Goal: Find specific page/section: Find specific page/section

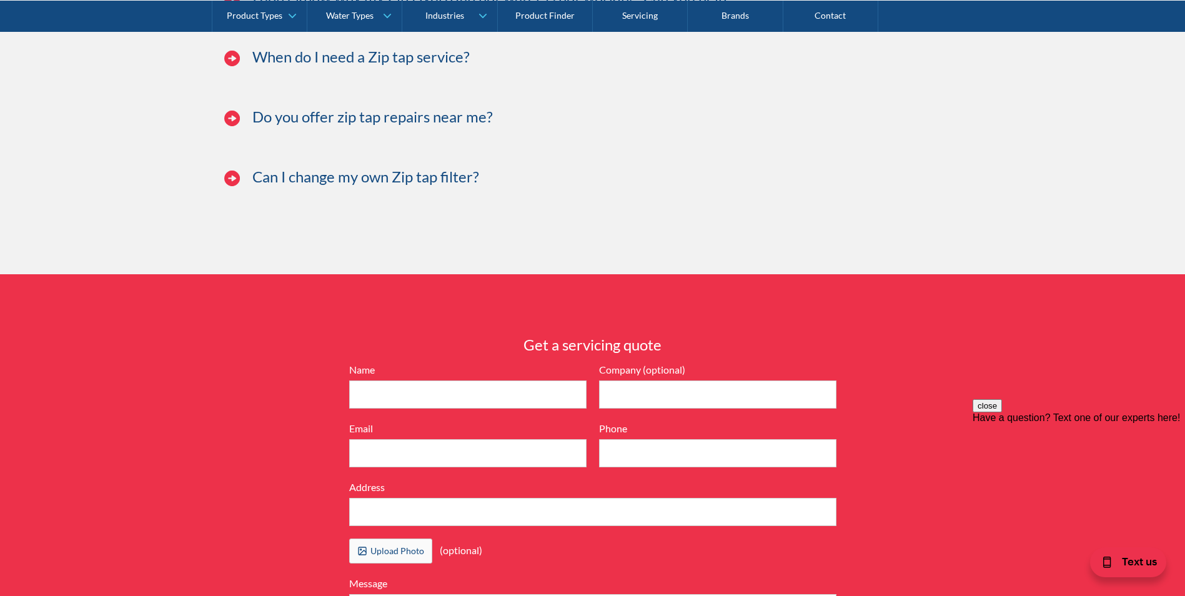
scroll to position [3062, 0]
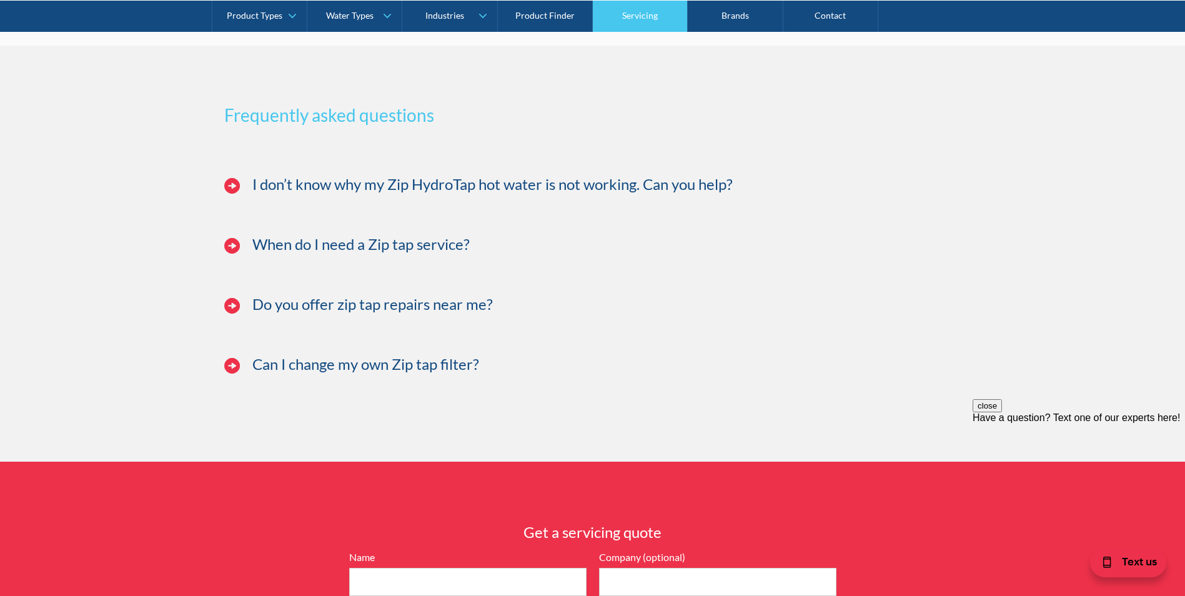
click at [650, 14] on link "Servicing" at bounding box center [640, 15] width 95 height 31
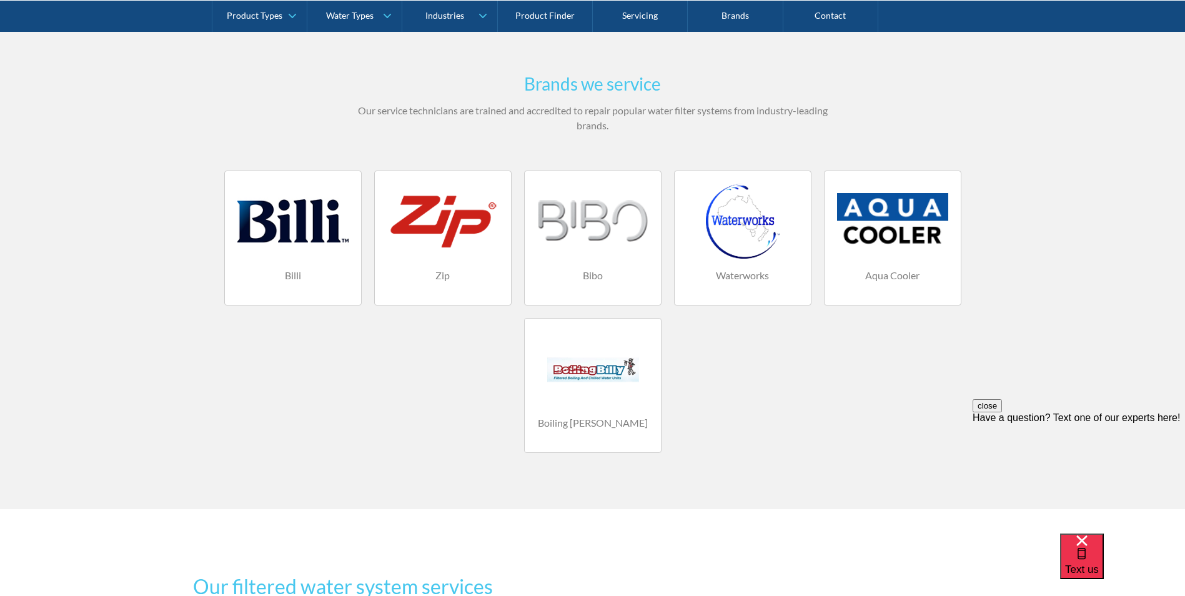
scroll to position [750, 0]
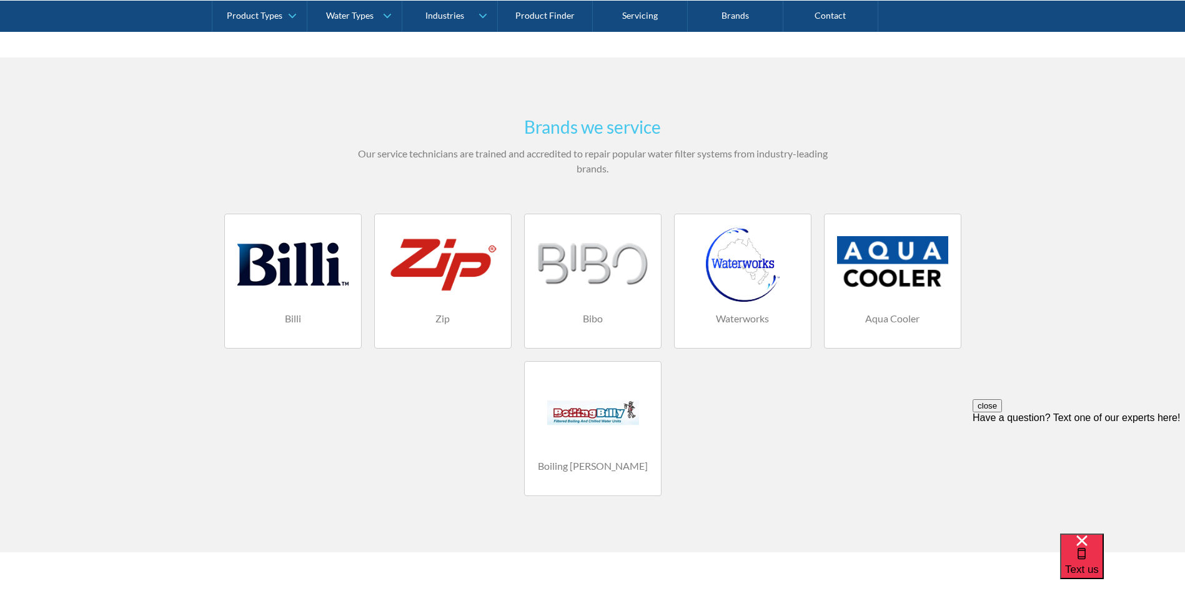
click at [433, 288] on div at bounding box center [442, 264] width 111 height 75
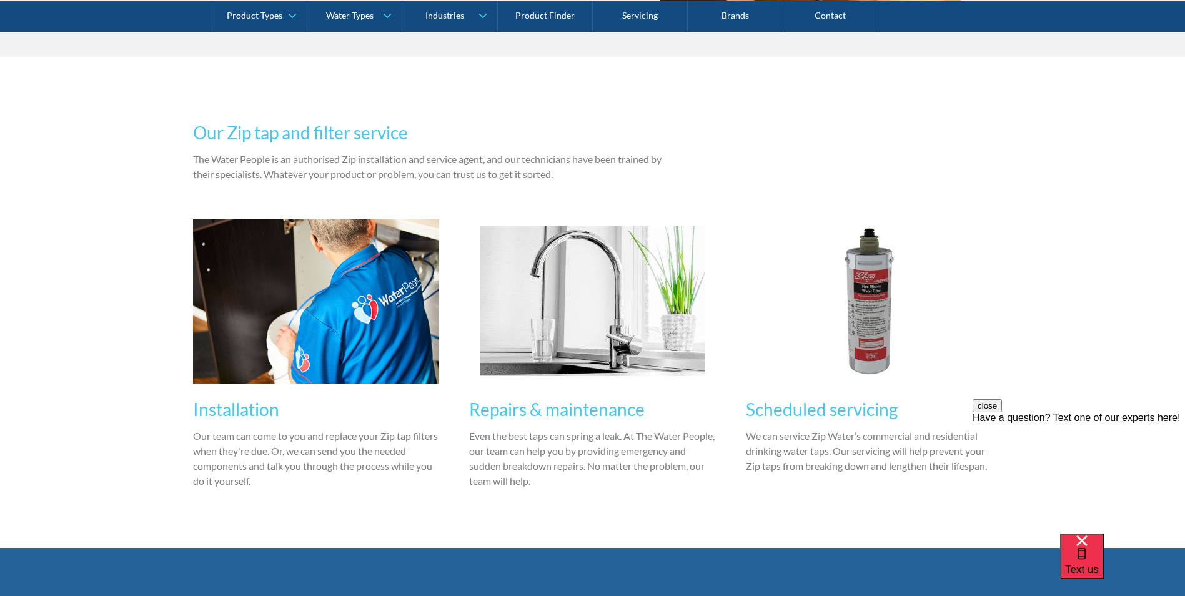
scroll to position [812, 0]
